Goal: Communication & Community: Answer question/provide support

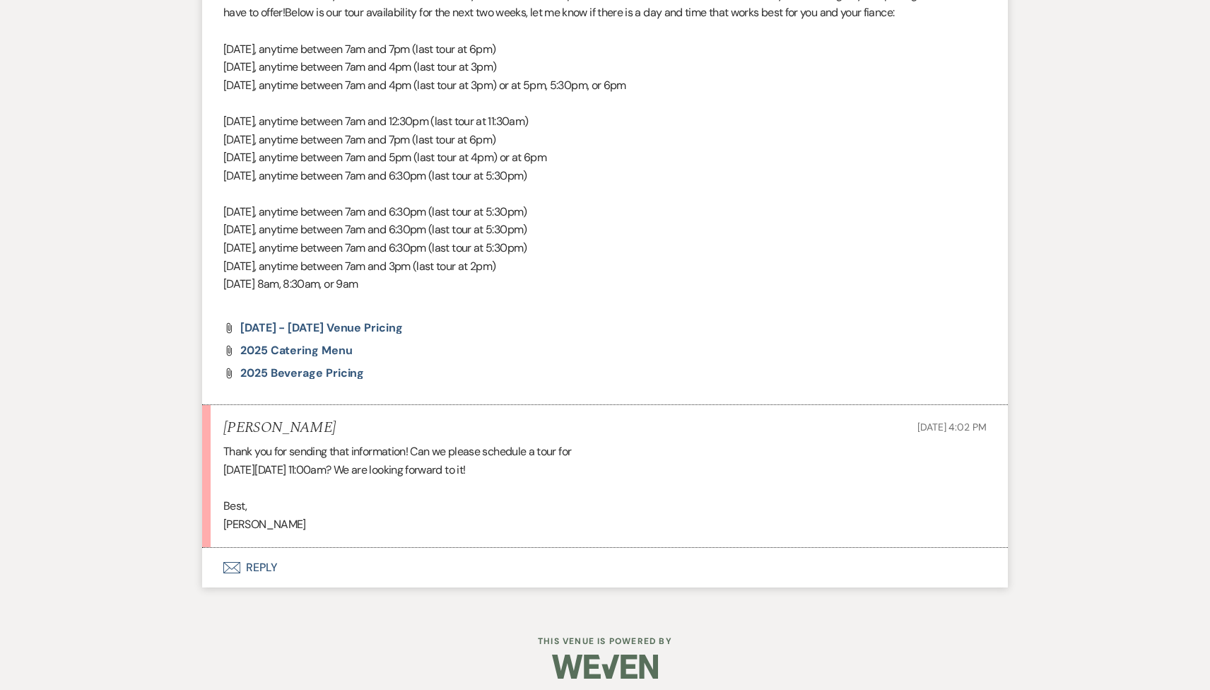
click at [345, 567] on button "Envelope Reply" at bounding box center [604, 568] width 805 height 40
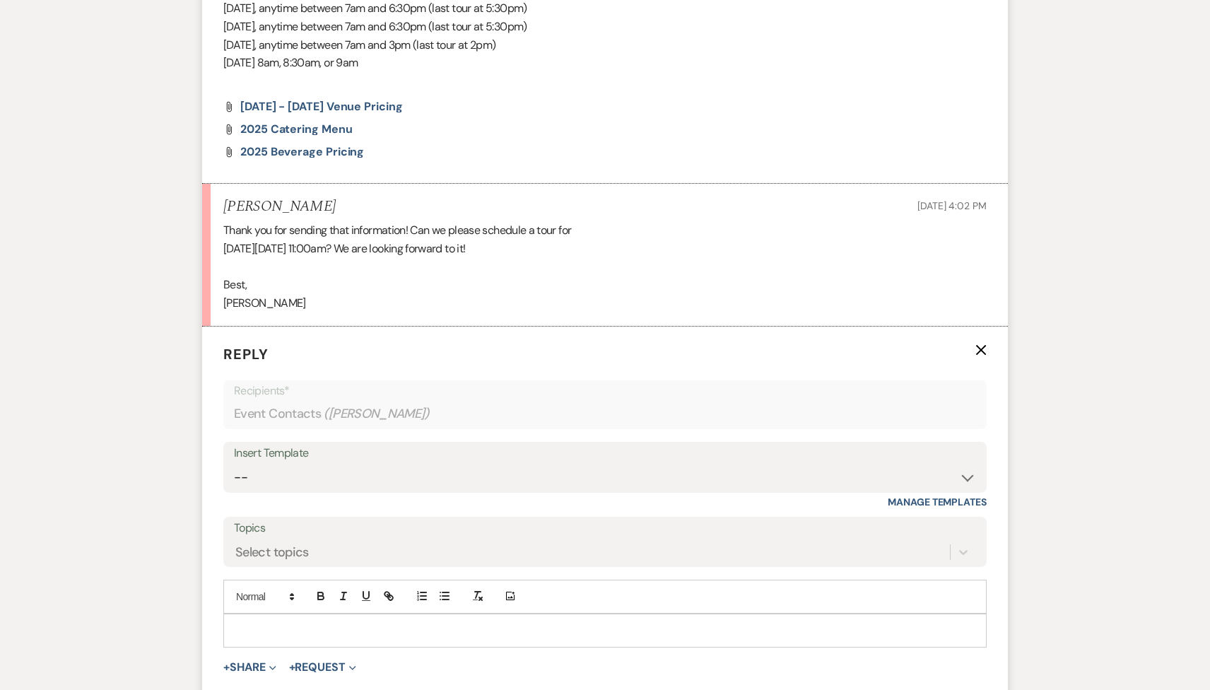
scroll to position [1431, 0]
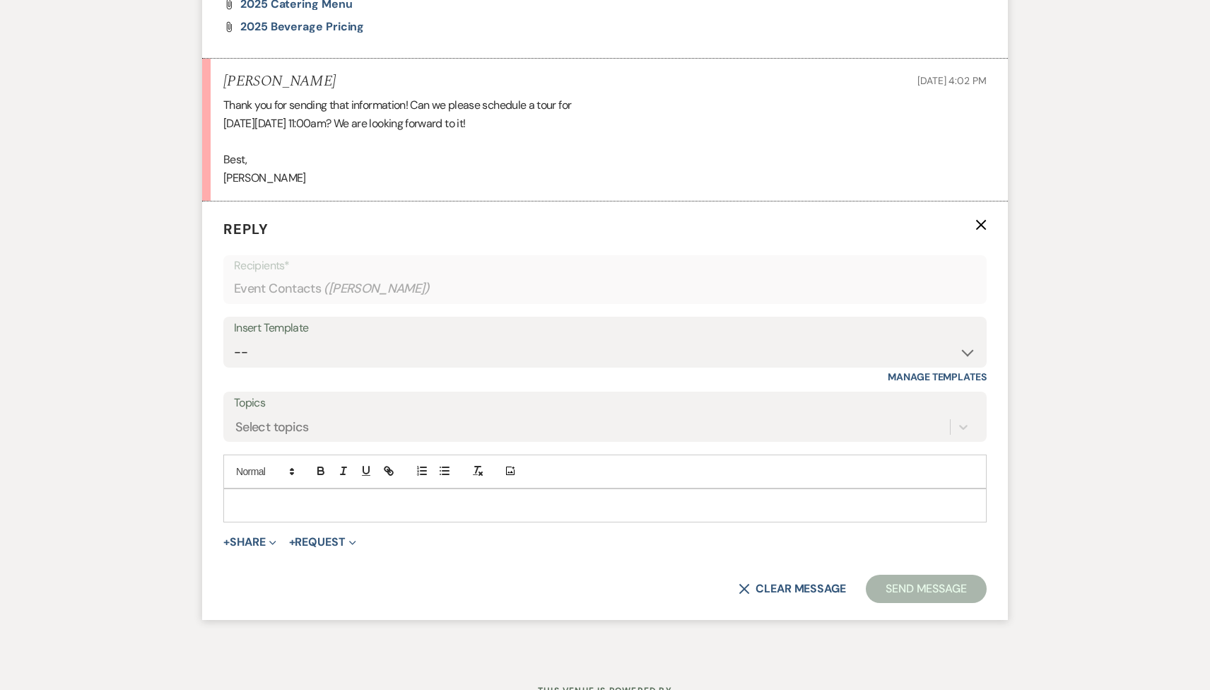
click at [351, 514] on div at bounding box center [605, 505] width 762 height 33
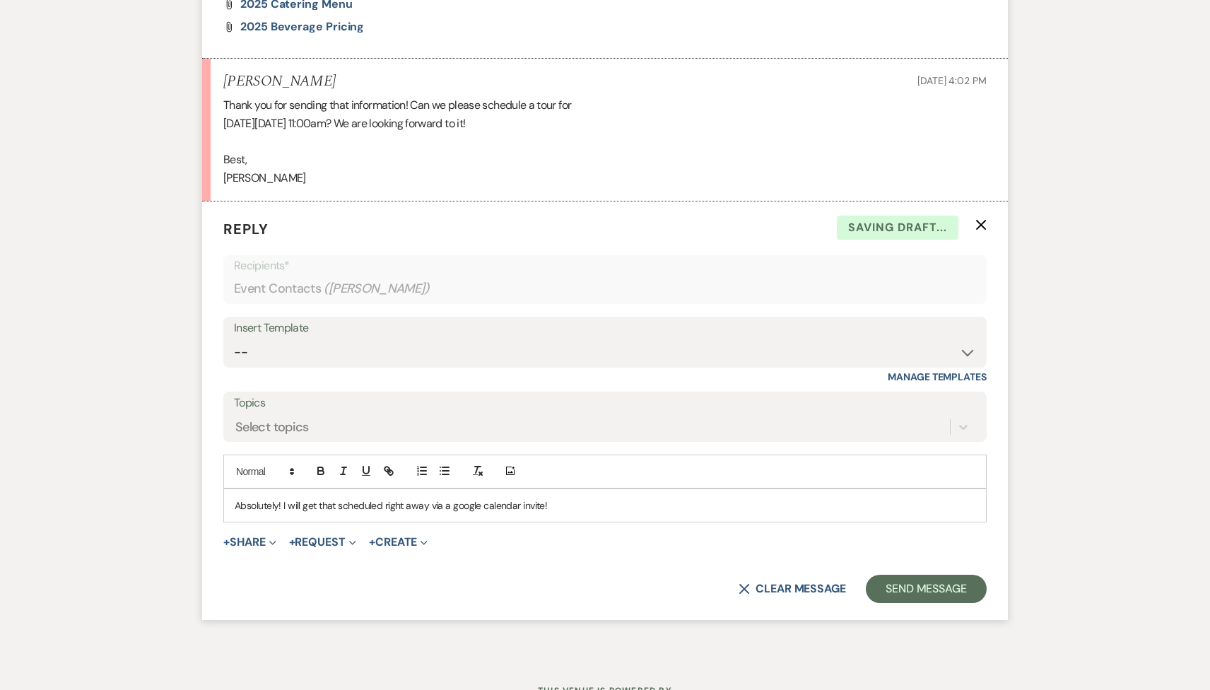
drag, startPoint x: 343, startPoint y: 80, endPoint x: 208, endPoint y: 79, distance: 135.0
click at [208, 79] on li "Elizabeth Dohrmann Sep 18, 2025, 4:02 PM Thank you for sending that information…" at bounding box center [604, 130] width 805 height 143
copy h5 "Elizabeth Dohrmann"
click at [922, 577] on button "Send Message" at bounding box center [926, 588] width 121 height 28
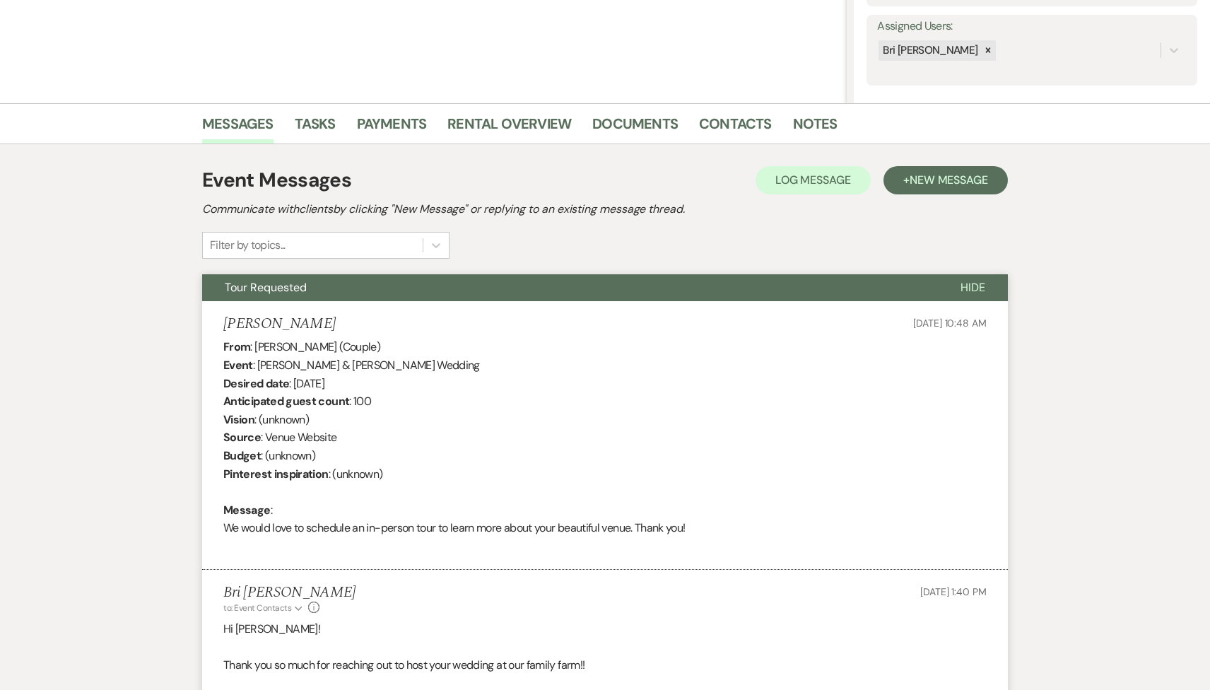
scroll to position [0, 0]
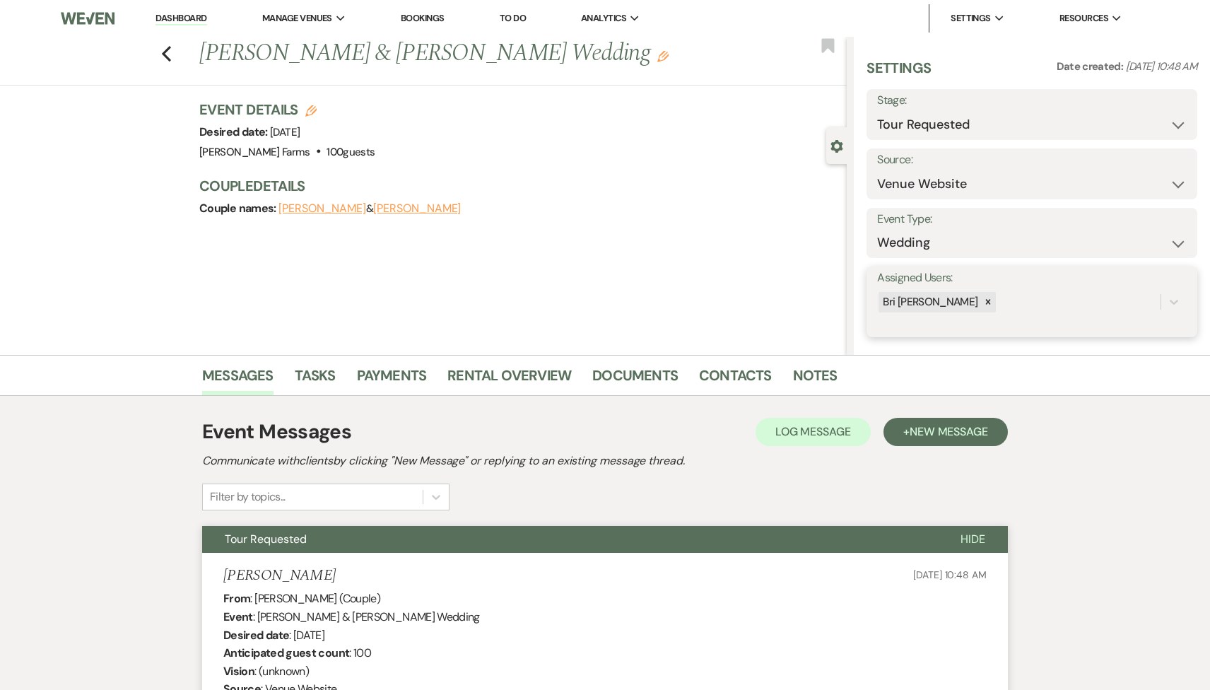
click at [998, 295] on div "Bri [PERSON_NAME]" at bounding box center [1018, 302] width 283 height 25
type input "sa"
click at [998, 328] on div "[PERSON_NAME]" at bounding box center [1031, 338] width 309 height 28
click at [1145, 301] on button "Save" at bounding box center [1162, 302] width 69 height 28
click at [959, 131] on select "Inquiry Follow Up Tour Requested Tour Confirmed Toured Proposal Sent Booked Lost" at bounding box center [1031, 125] width 309 height 28
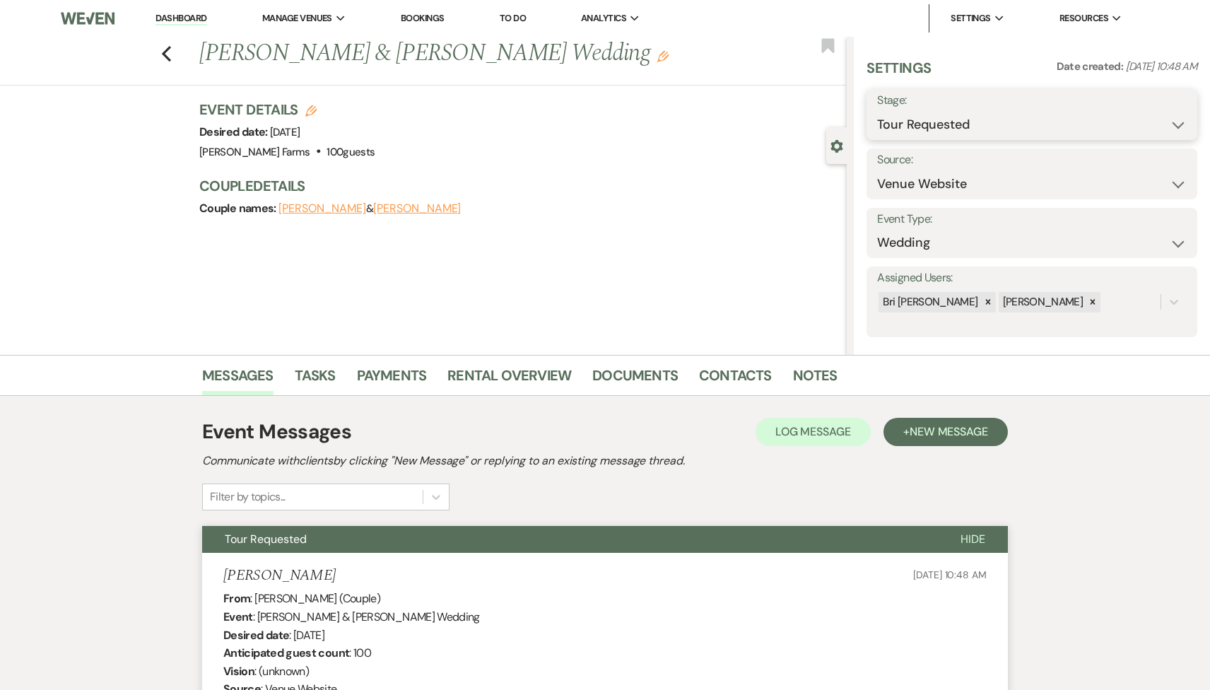
select select "4"
click at [877, 111] on select "Inquiry Follow Up Tour Requested Tour Confirmed Toured Proposal Sent Booked Lost" at bounding box center [1031, 125] width 309 height 28
click at [1191, 117] on button "Save" at bounding box center [1162, 114] width 70 height 28
click at [707, 381] on link "Contacts" at bounding box center [735, 379] width 73 height 31
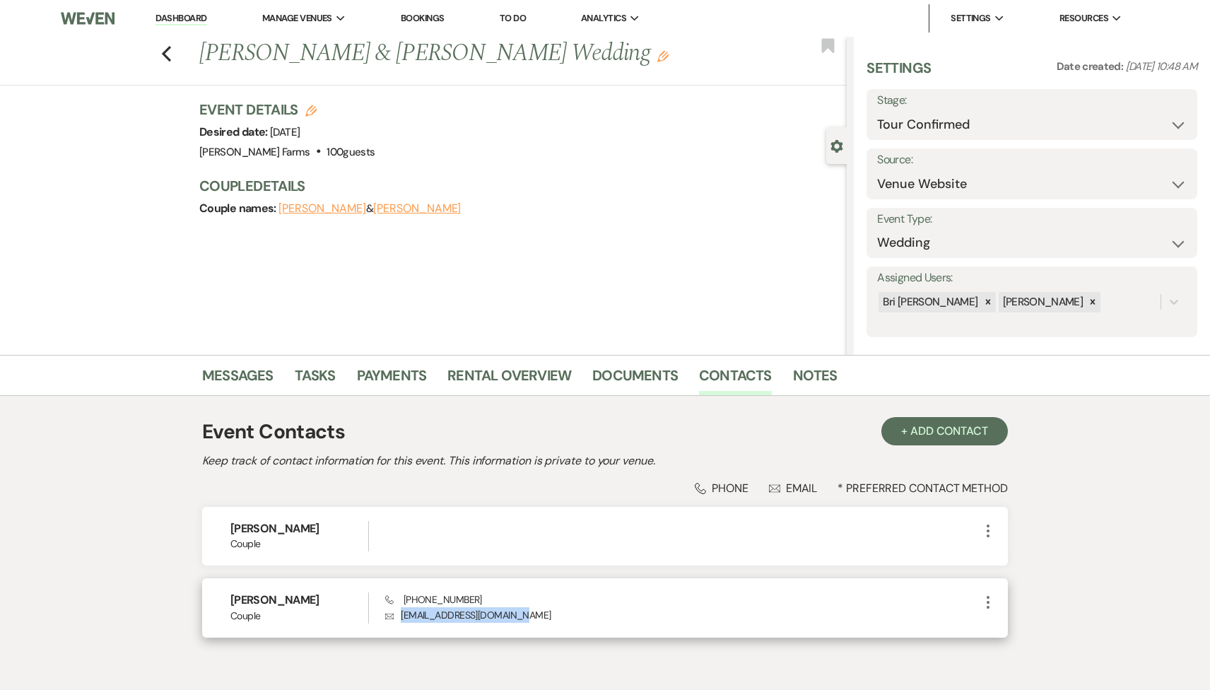
drag, startPoint x: 528, startPoint y: 618, endPoint x: 389, endPoint y: 618, distance: 139.2
click at [389, 618] on p "Envelope bethdohrmann33@gmail.com" at bounding box center [682, 615] width 594 height 16
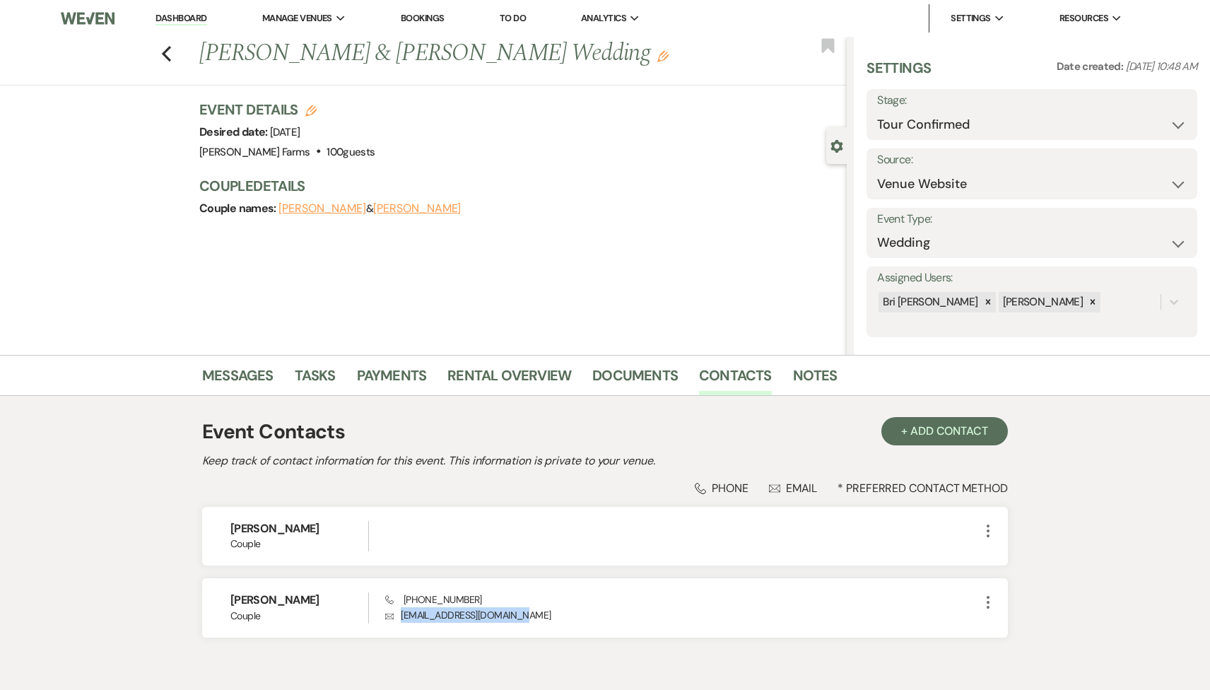
copy p "bethdohrmann33@gmail.com"
click at [162, 52] on icon "Previous" at bounding box center [166, 53] width 11 height 17
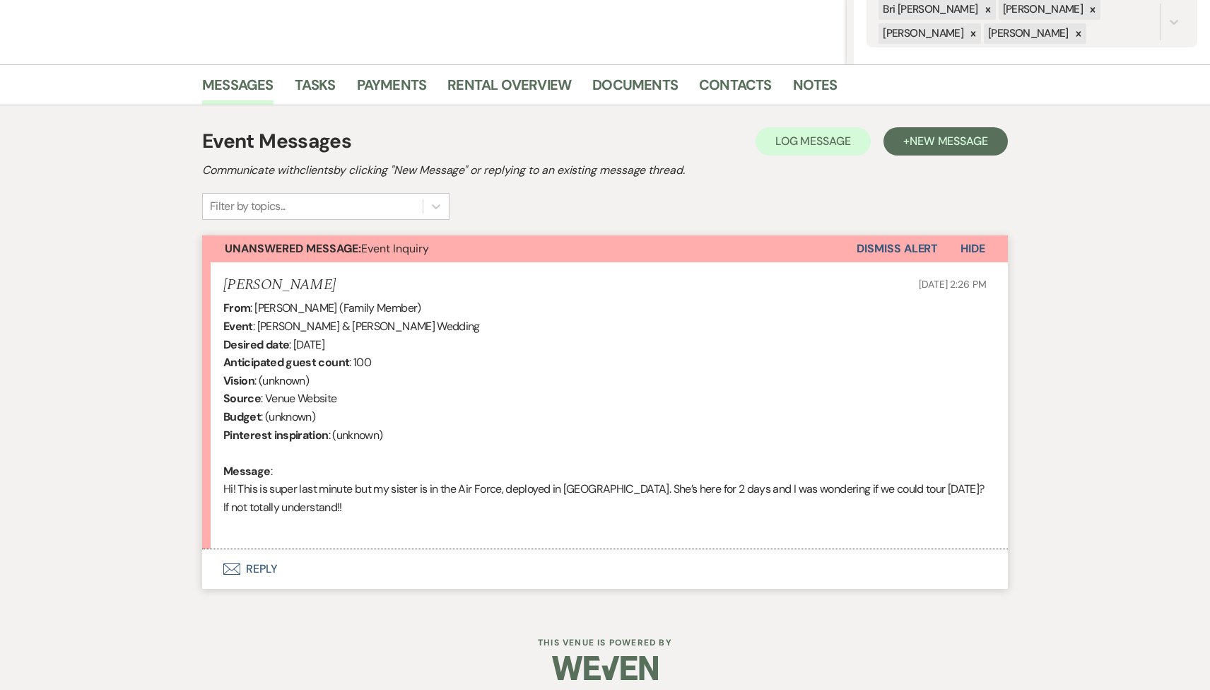
scroll to position [292, 0]
click at [317, 585] on button "Envelope Reply" at bounding box center [604, 568] width 805 height 40
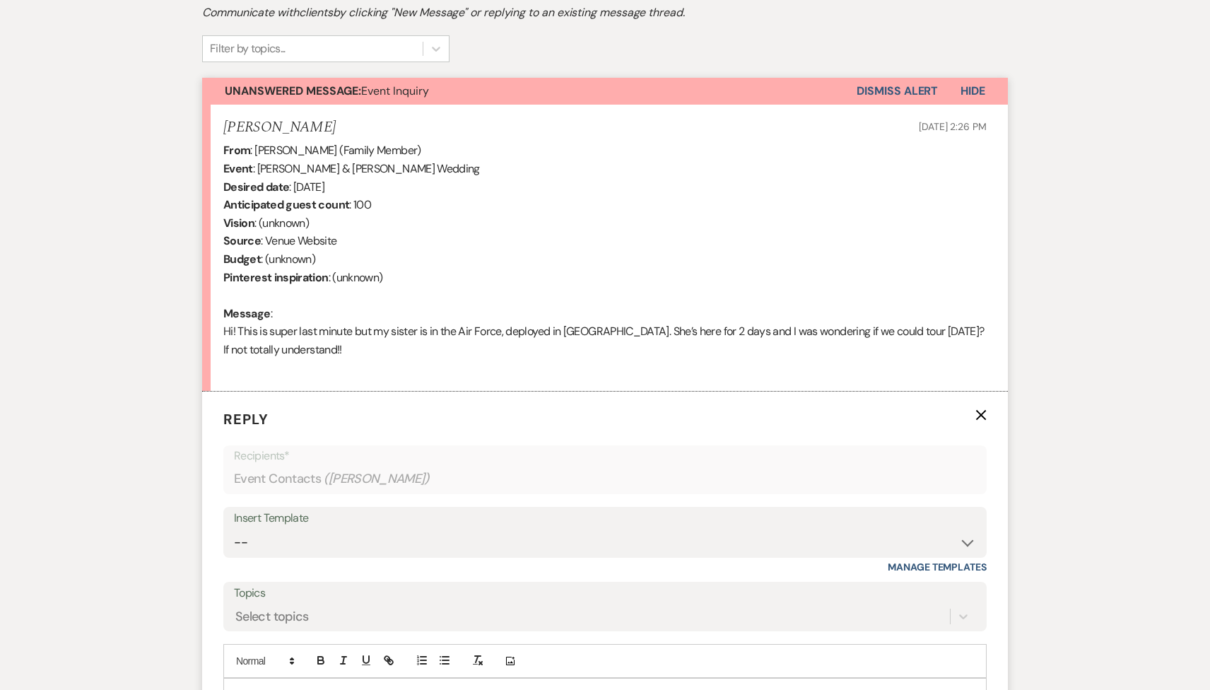
scroll to position [652, 0]
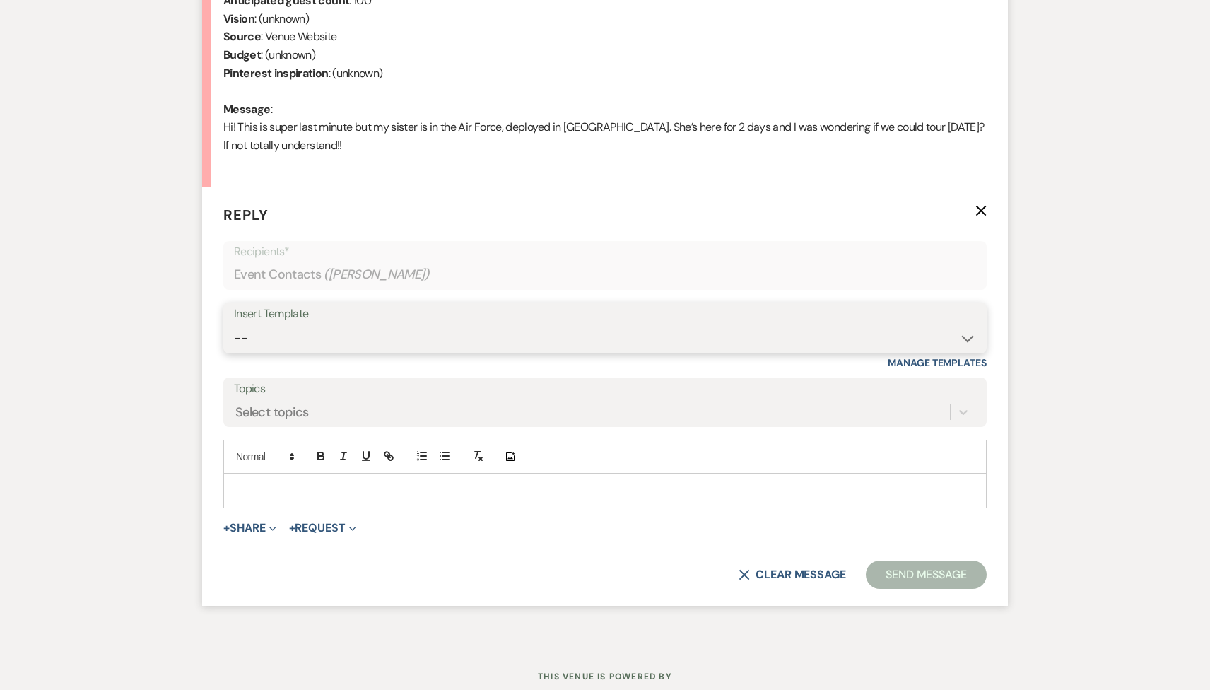
click at [338, 329] on select "-- Tour Request Response Follow Up Contract (Pre-Booked Leads) Weven Planning P…" at bounding box center [605, 338] width 742 height 28
select select "2135"
click at [234, 324] on select "-- Tour Request Response Follow Up Contract (Pre-Booked Leads) Weven Planning P…" at bounding box center [605, 338] width 742 height 28
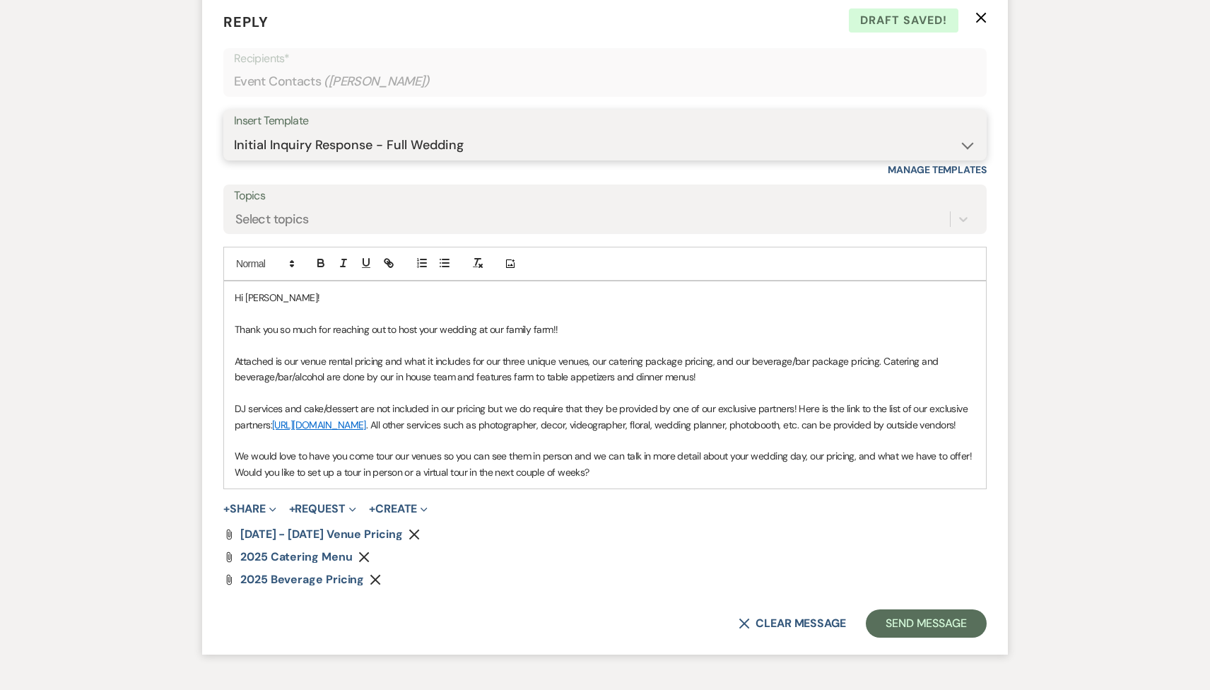
scroll to position [955, 0]
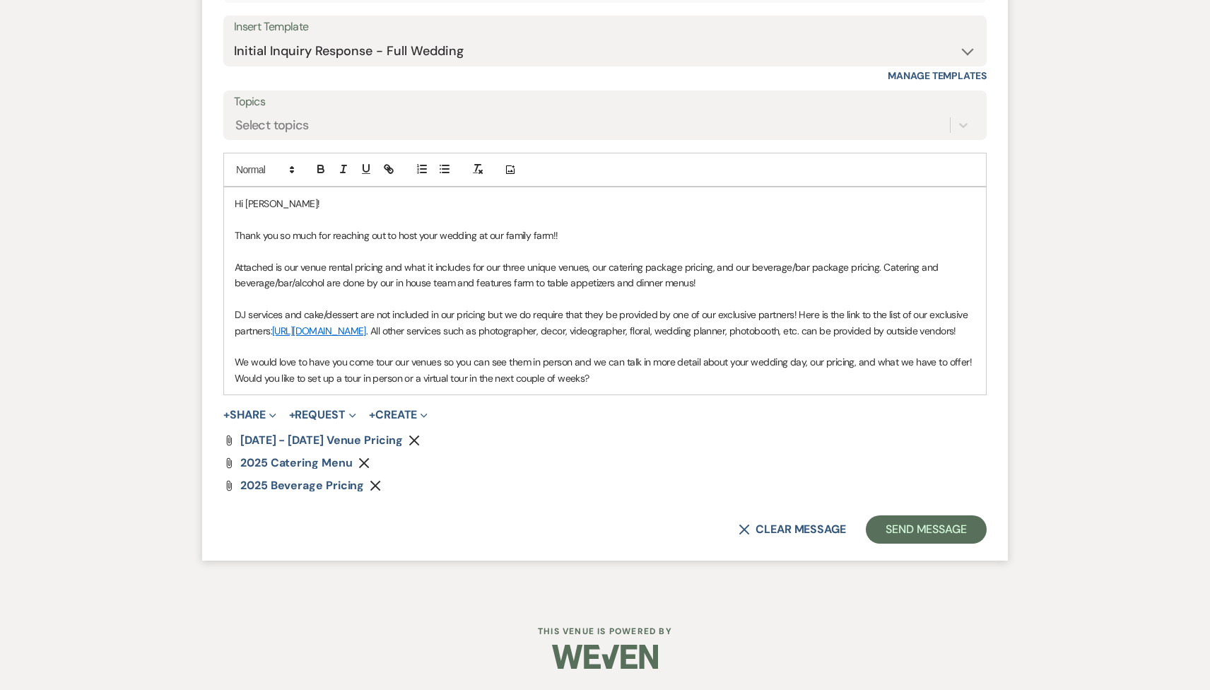
drag, startPoint x: 599, startPoint y: 372, endPoint x: 122, endPoint y: 384, distance: 477.8
click at [122, 384] on div "Messages Tasks Payments Rental Overview Documents Contacts Notes Event Messages…" at bounding box center [605, 7] width 1210 height 1183
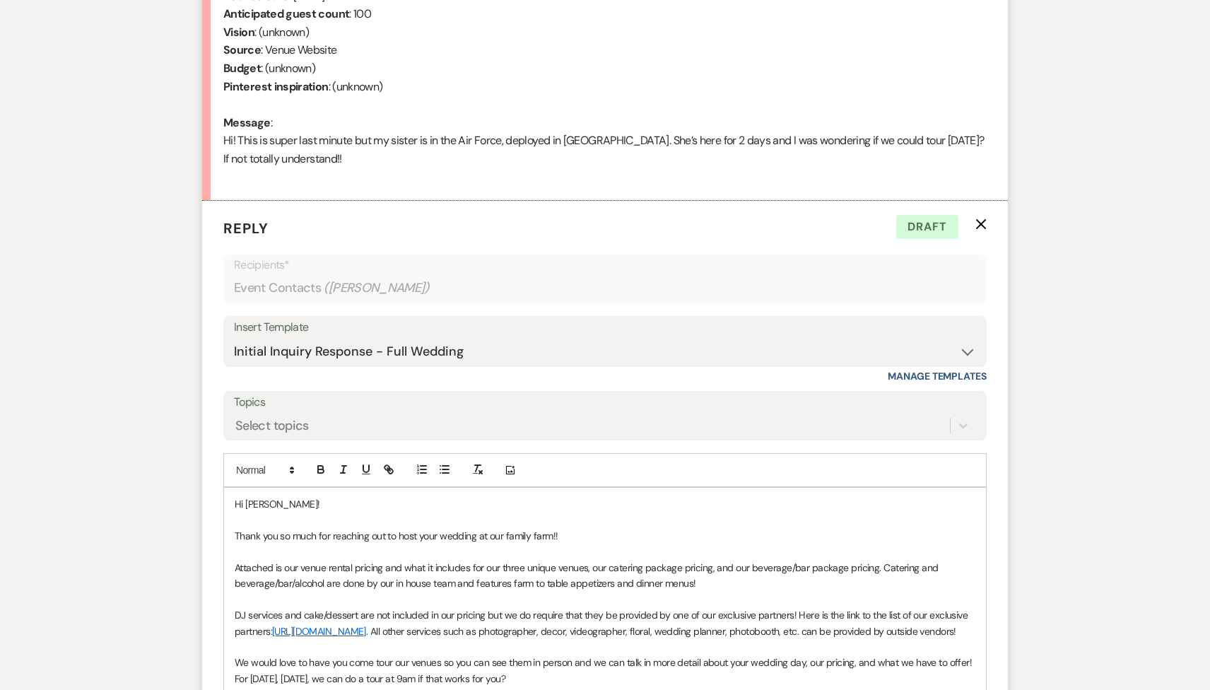
scroll to position [638, 0]
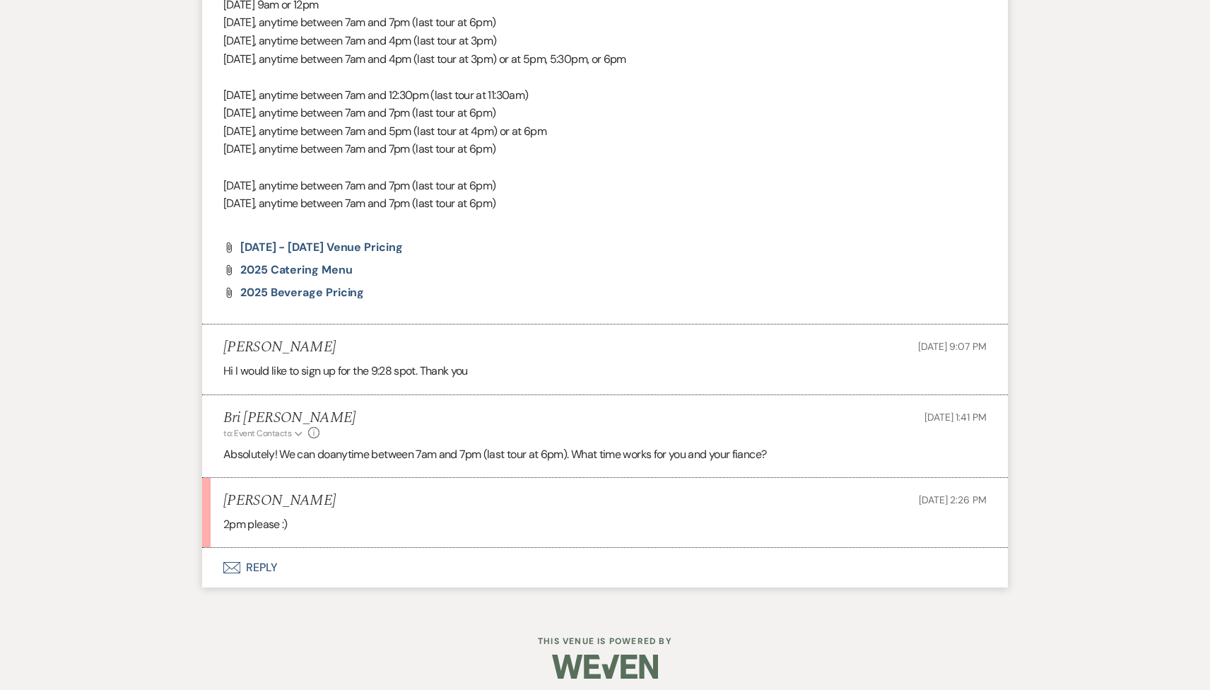
click at [338, 577] on button "Envelope Reply" at bounding box center [604, 568] width 805 height 40
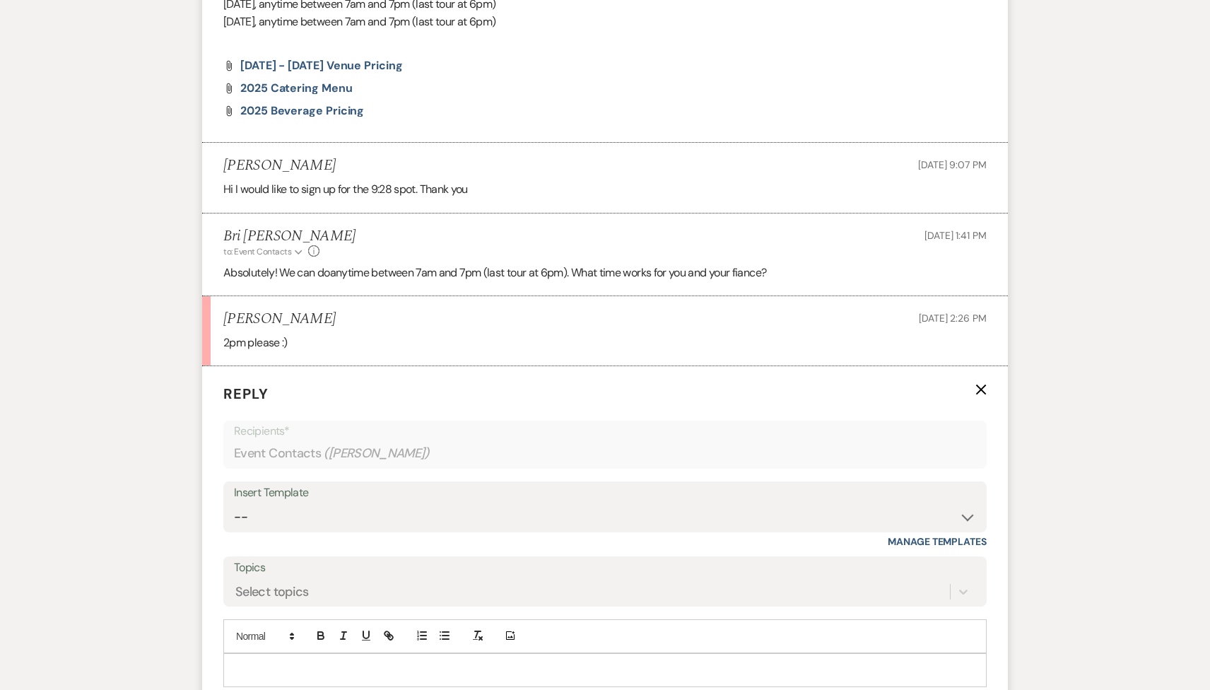
scroll to position [1369, 0]
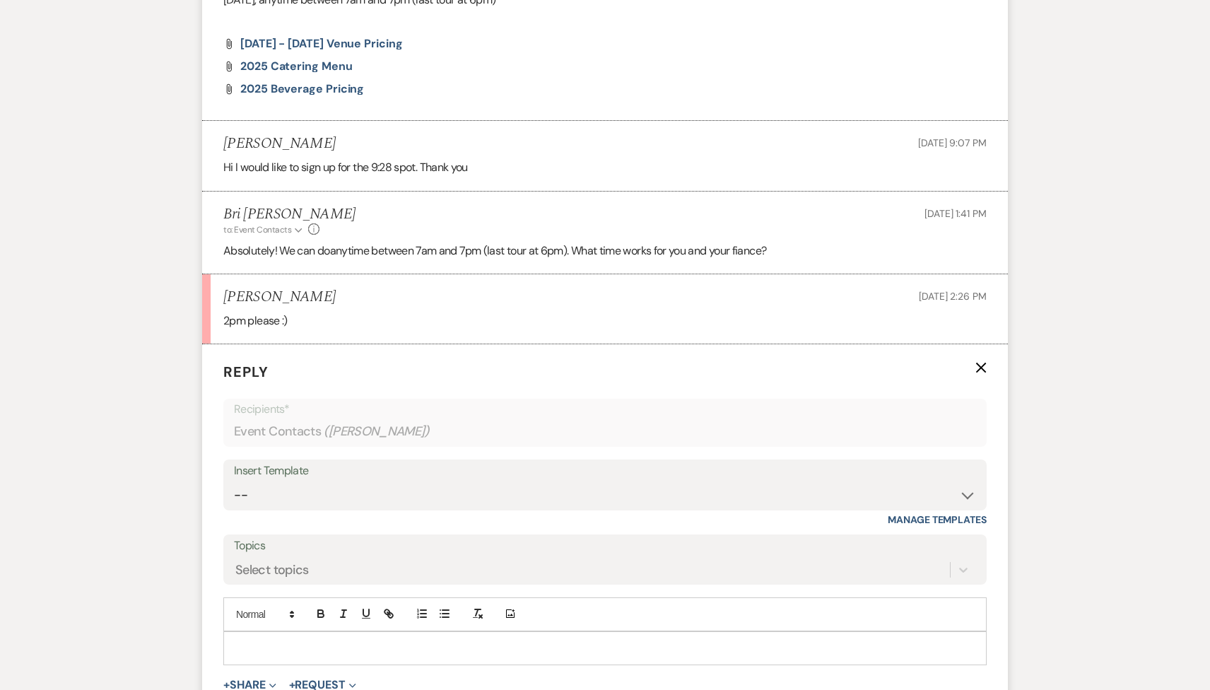
click at [302, 641] on p at bounding box center [605, 648] width 740 height 16
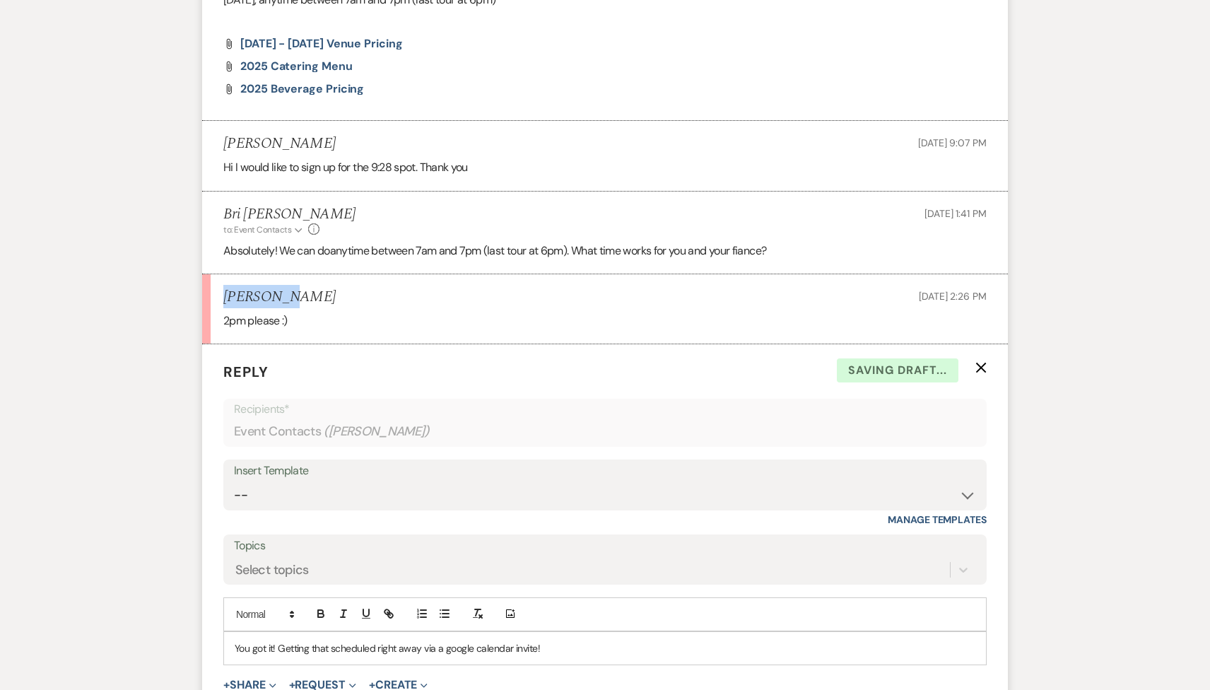
drag, startPoint x: 287, startPoint y: 293, endPoint x: 191, endPoint y: 292, distance: 95.4
copy h5 "Siew Wong"
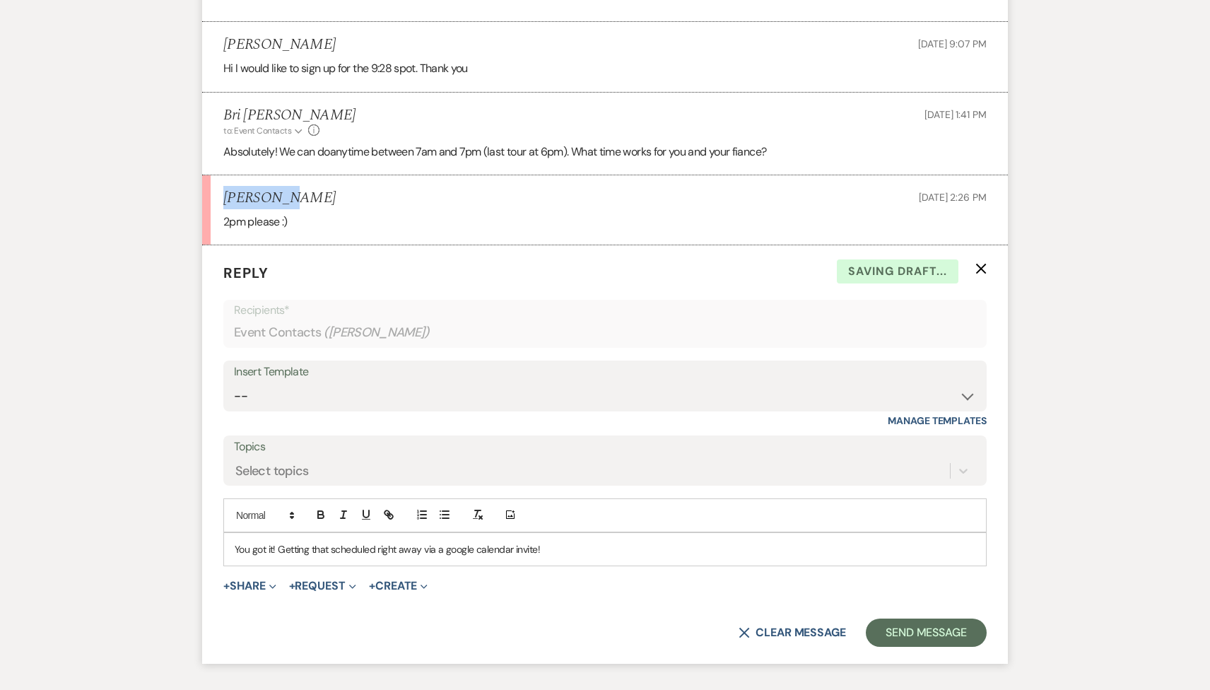
scroll to position [1475, 0]
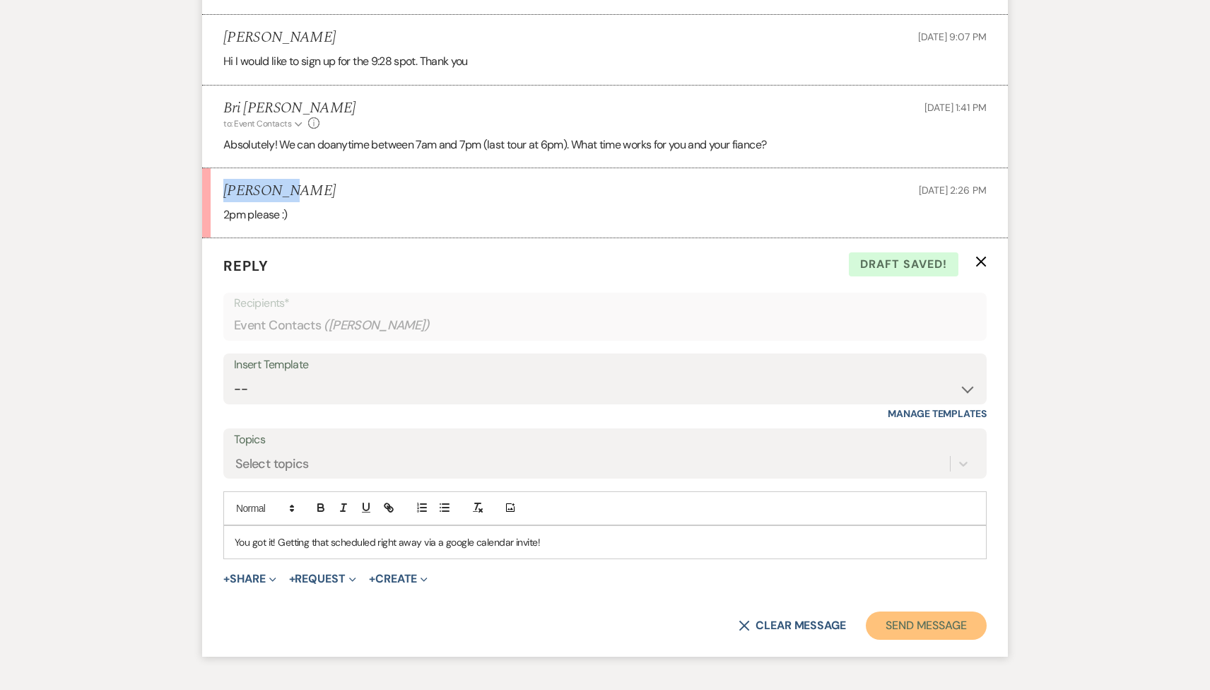
click at [870, 624] on button "Send Message" at bounding box center [926, 625] width 121 height 28
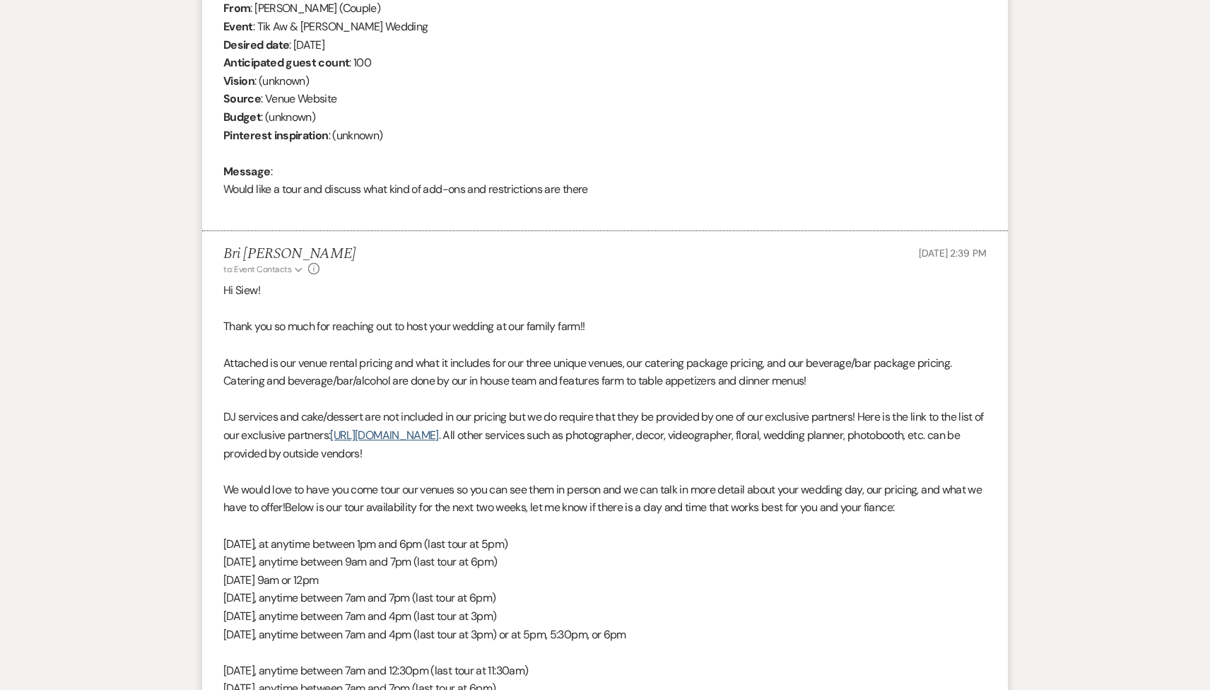
scroll to position [0, 0]
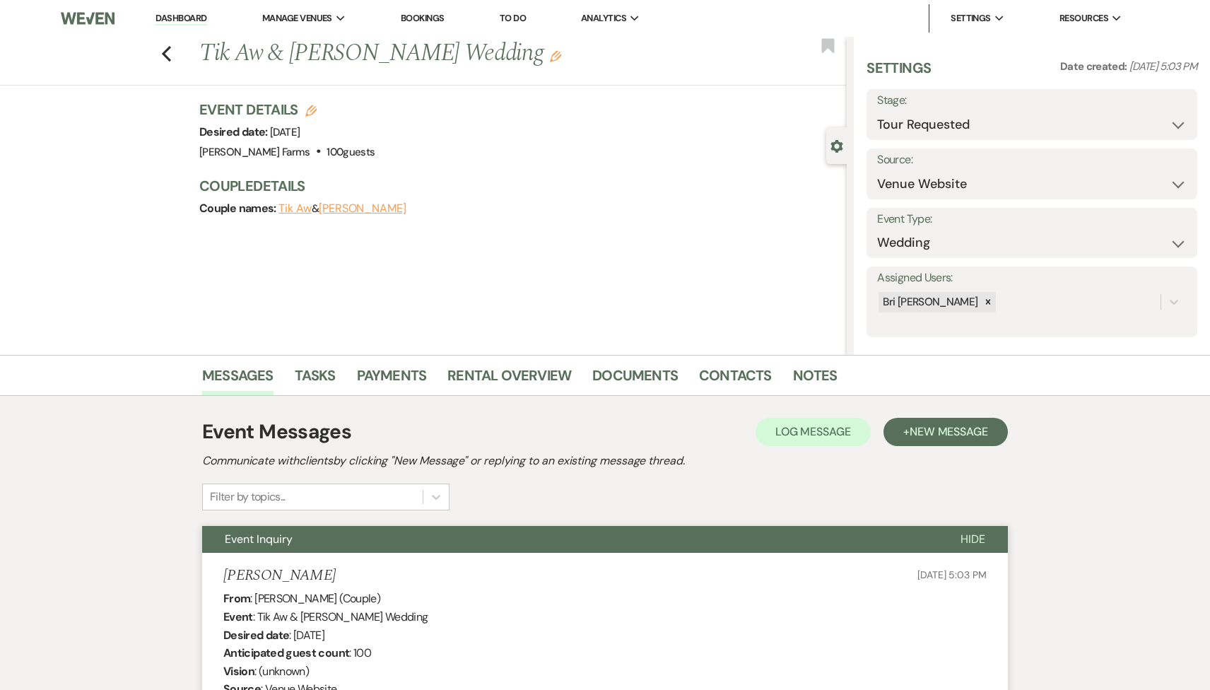
click at [751, 360] on div "Messages Tasks Payments Rental Overview Documents Contacts Notes" at bounding box center [605, 375] width 1210 height 41
click at [745, 377] on link "Contacts" at bounding box center [735, 379] width 73 height 31
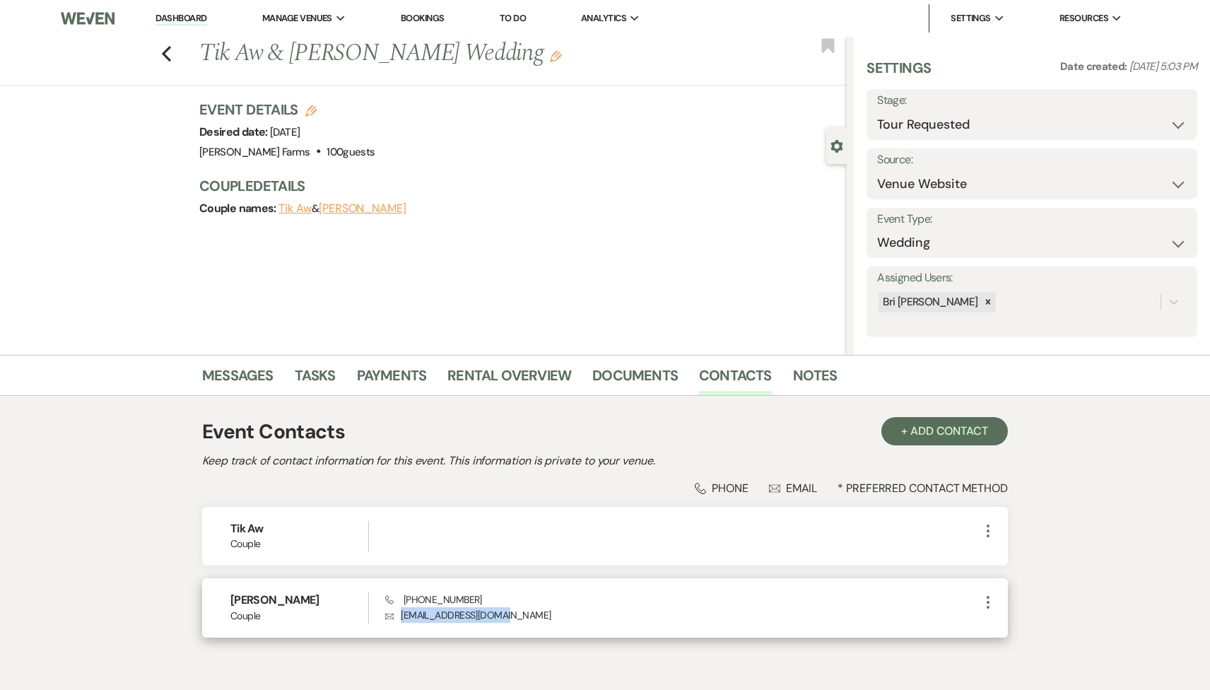
drag, startPoint x: 513, startPoint y: 616, endPoint x: 401, endPoint y: 617, distance: 112.3
click at [401, 617] on p "Envelope wsiewwong@hotmail.com" at bounding box center [682, 615] width 594 height 16
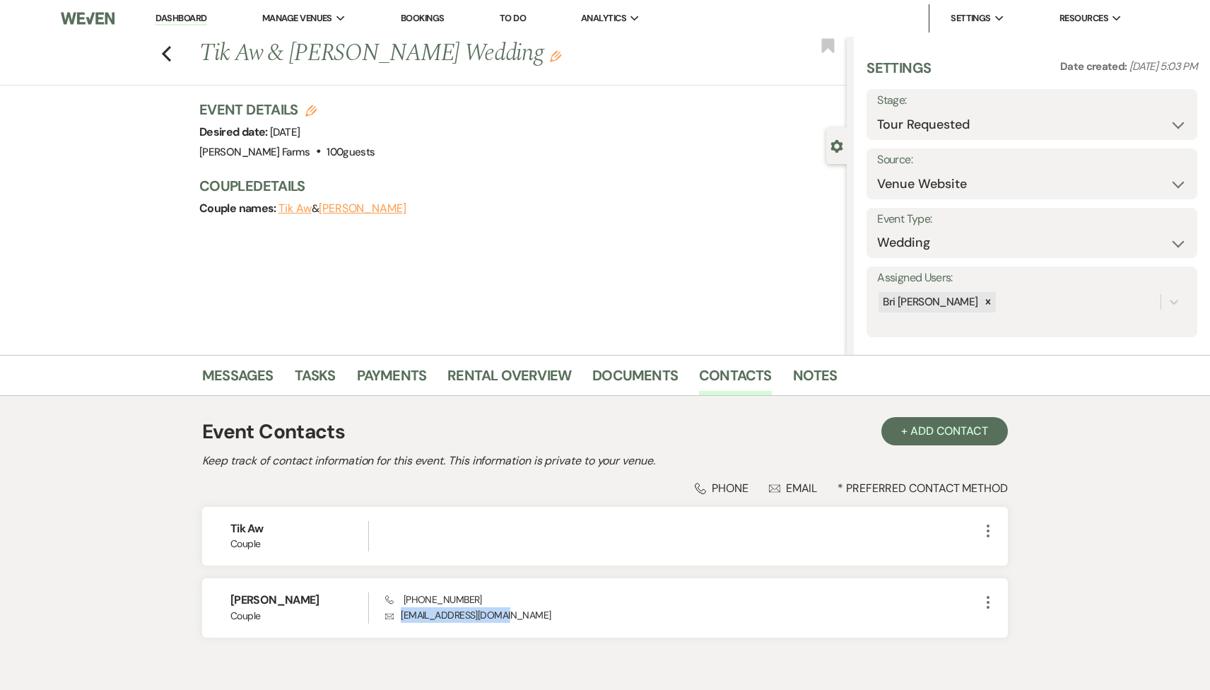
copy p "wsiewwong@hotmail.com"
click at [949, 122] on select "Inquiry Follow Up Tour Requested Tour Confirmed Toured Proposal Sent Booked Lost" at bounding box center [1031, 125] width 309 height 28
select select "4"
click at [877, 111] on select "Inquiry Follow Up Tour Requested Tour Confirmed Toured Proposal Sent Booked Lost" at bounding box center [1031, 125] width 309 height 28
click at [1143, 125] on button "Save" at bounding box center [1162, 114] width 70 height 28
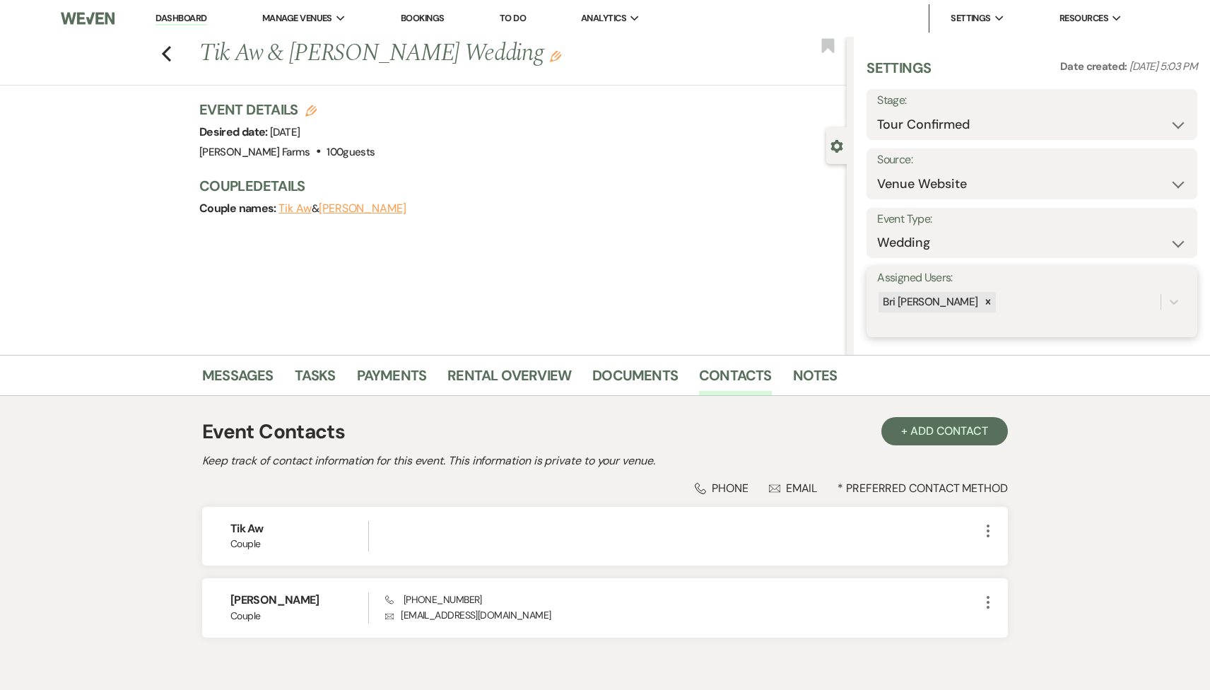
click at [1014, 307] on div "Bri [PERSON_NAME]" at bounding box center [1018, 302] width 283 height 25
type input "kyl"
click at [1010, 350] on div "[PERSON_NAME]" at bounding box center [1031, 338] width 309 height 28
click at [1152, 293] on button "Save" at bounding box center [1162, 302] width 69 height 28
click at [249, 360] on div "Messages Tasks Payments Rental Overview Documents Contacts Notes" at bounding box center [605, 375] width 1210 height 41
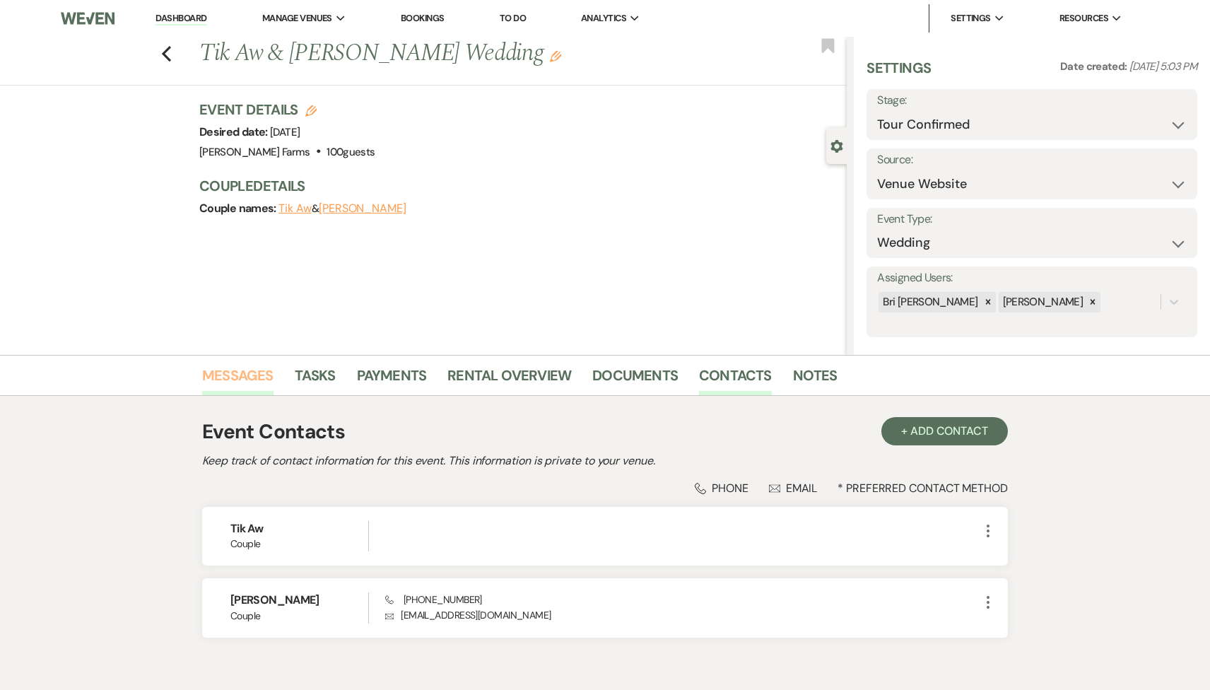
click at [249, 377] on link "Messages" at bounding box center [237, 379] width 71 height 31
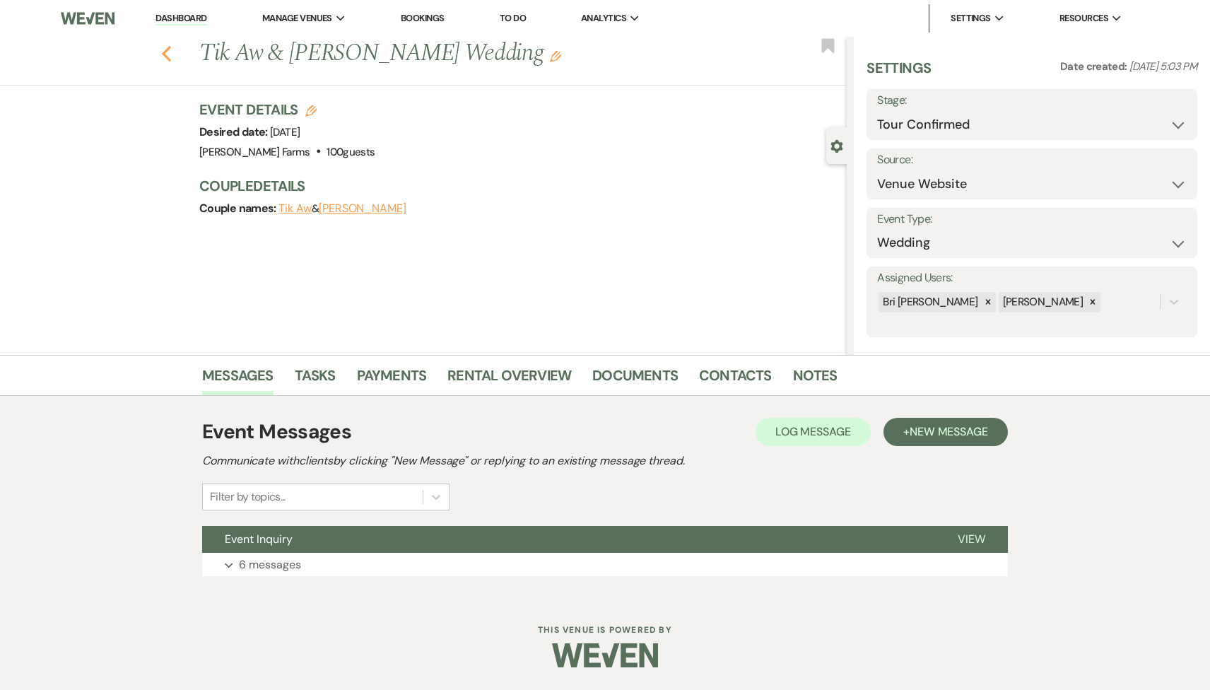
click at [167, 42] on button "Previous" at bounding box center [166, 52] width 11 height 20
